Goal: Information Seeking & Learning: Learn about a topic

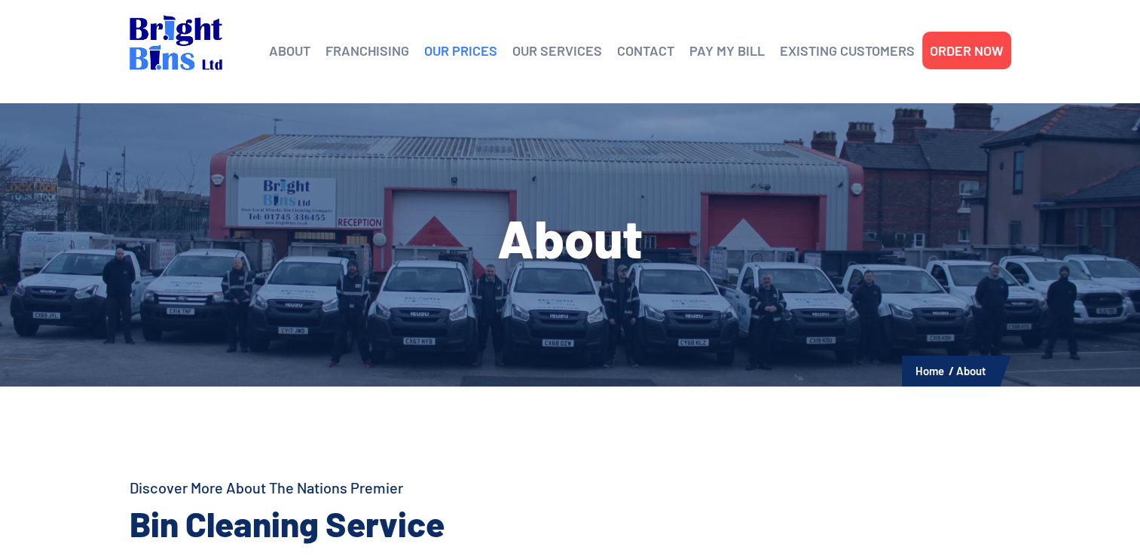
click at [454, 50] on link "OUR PRICES" at bounding box center [460, 50] width 73 height 23
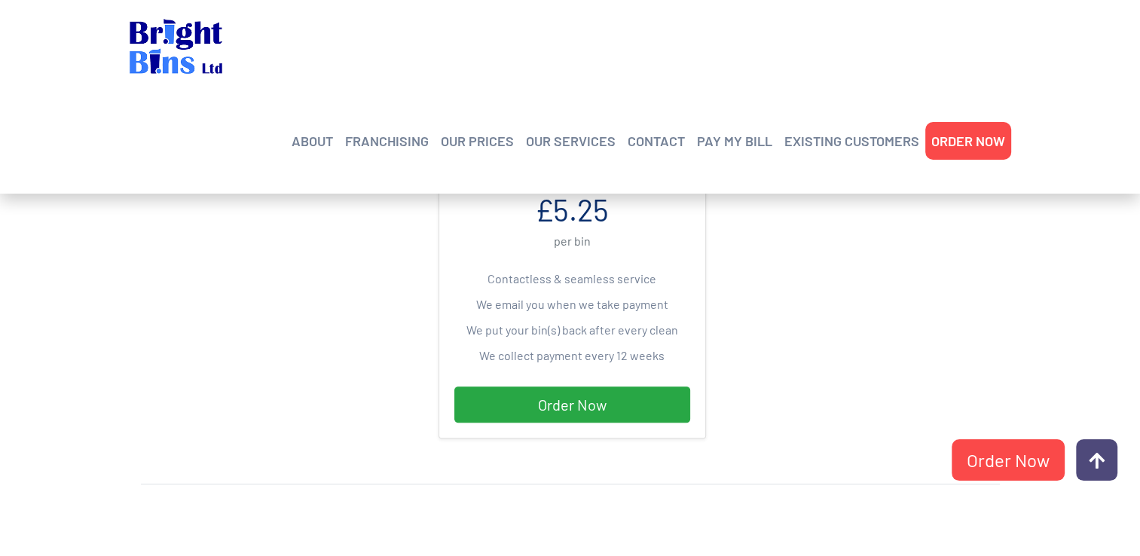
scroll to position [527, 0]
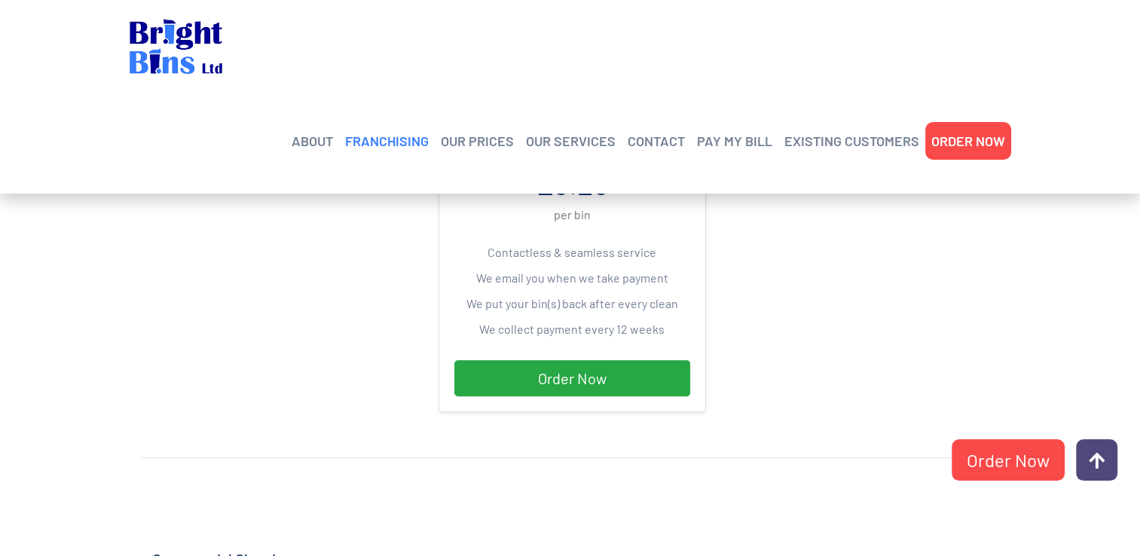
click at [397, 130] on link "FRANCHISING" at bounding box center [387, 141] width 84 height 23
